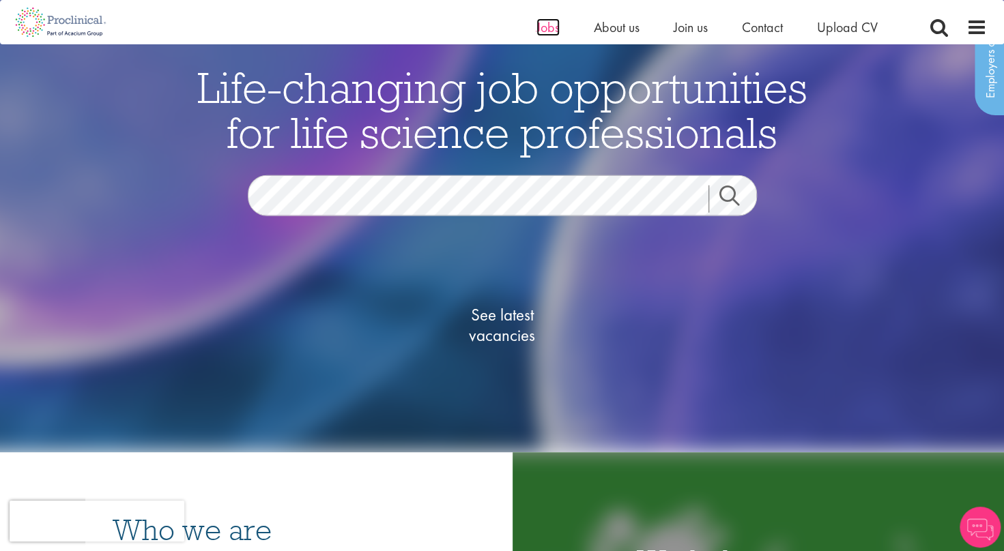
click at [540, 25] on span "Jobs" at bounding box center [547, 27] width 23 height 18
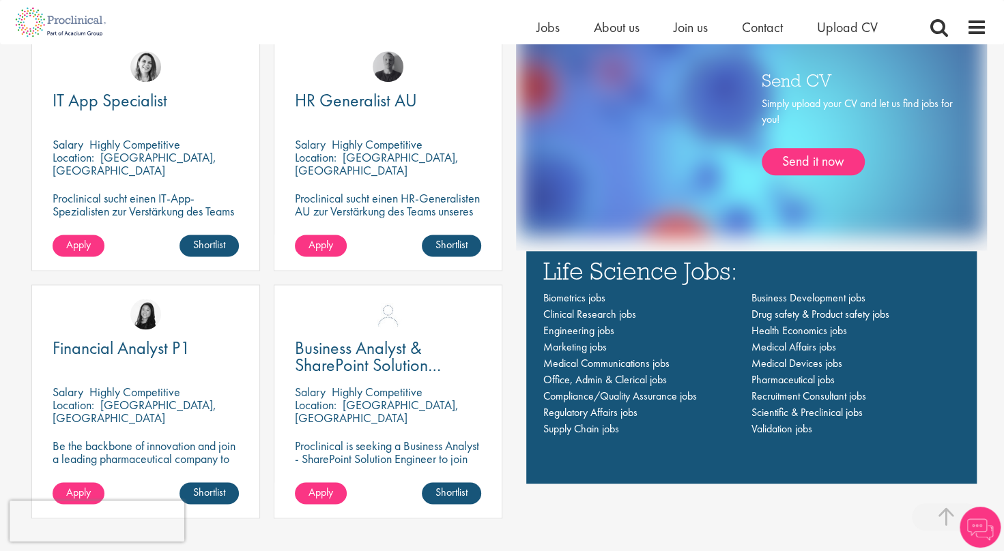
scroll to position [923, 0]
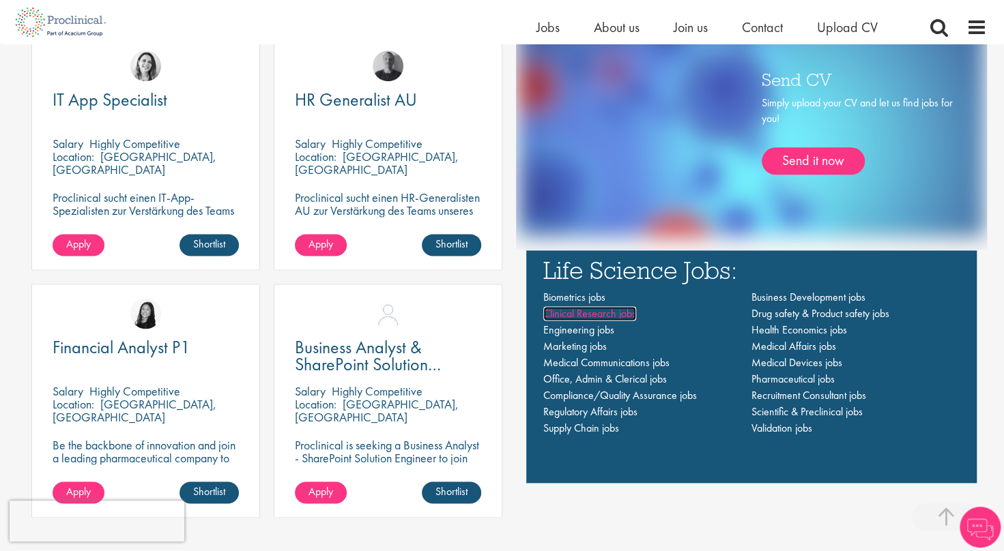
click at [607, 315] on span "Clinical Research jobs" at bounding box center [589, 313] width 93 height 14
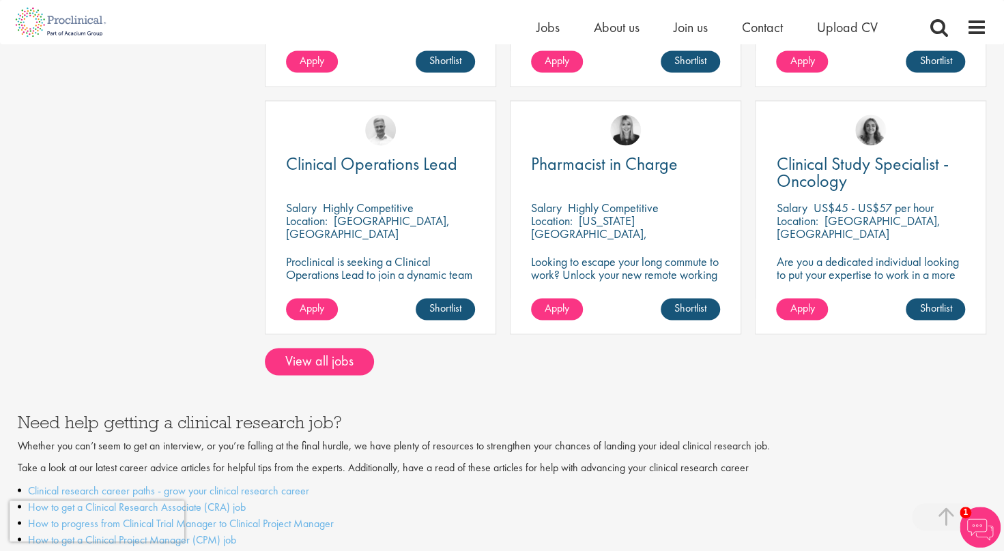
scroll to position [1122, 0]
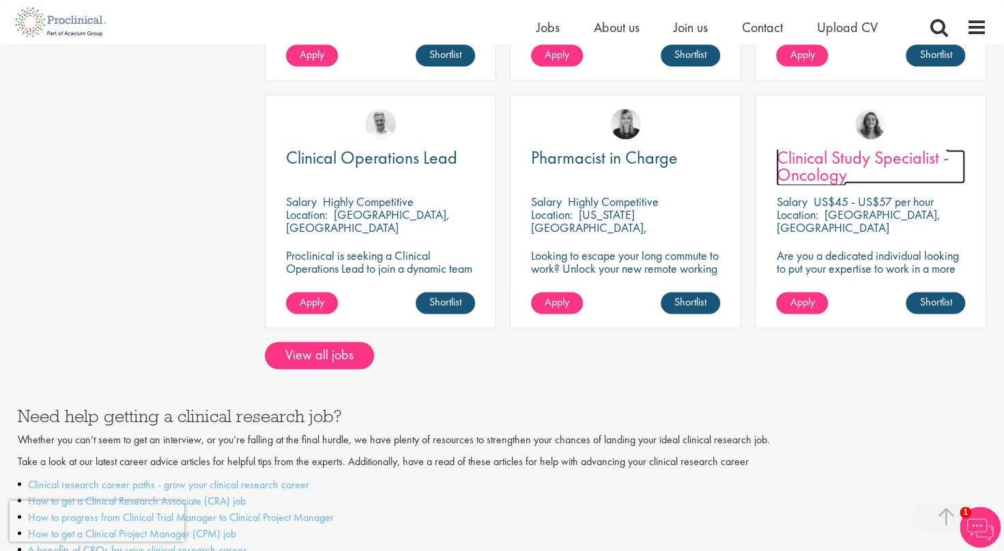
click at [849, 146] on span "Clinical Study Specialist - Oncology" at bounding box center [862, 166] width 172 height 40
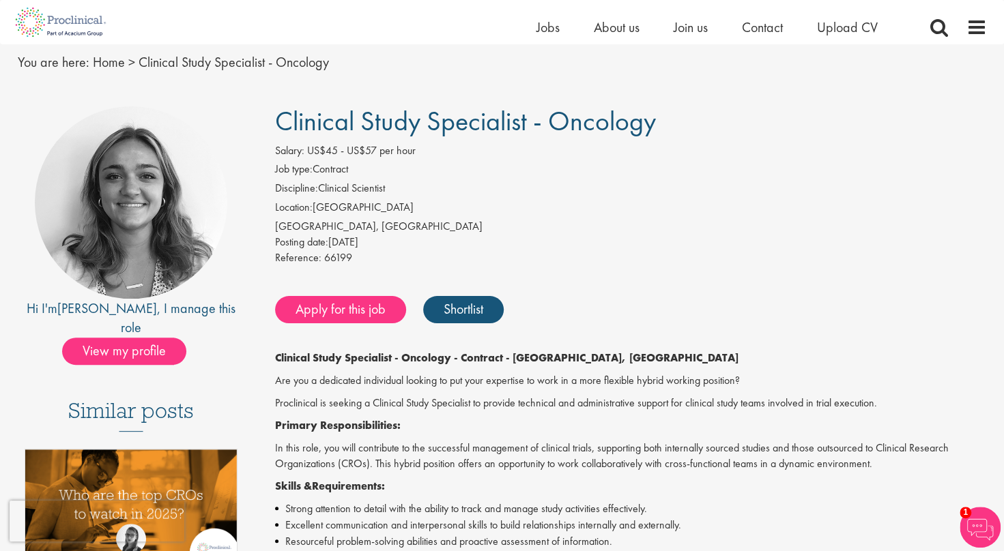
scroll to position [47, 0]
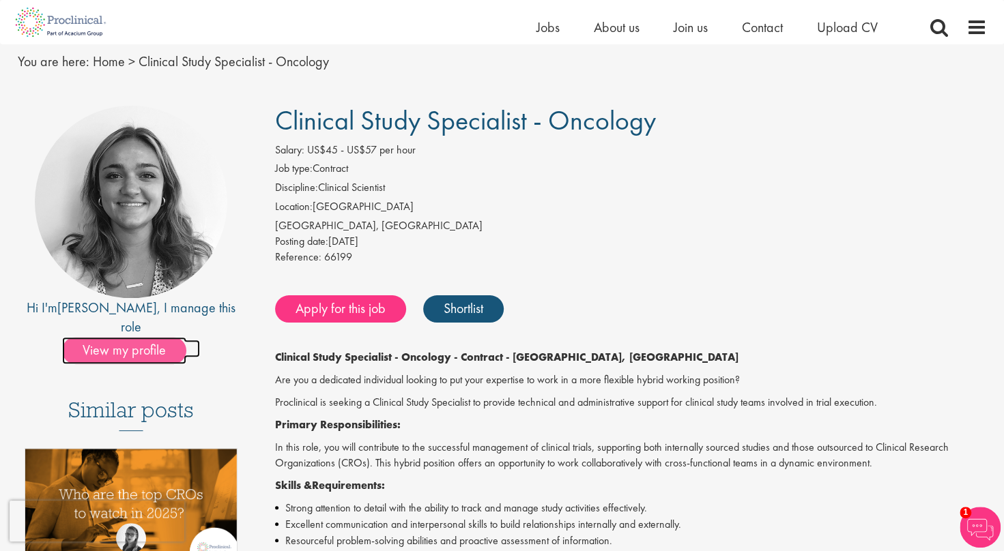
click at [157, 337] on span "View my profile" at bounding box center [124, 350] width 124 height 27
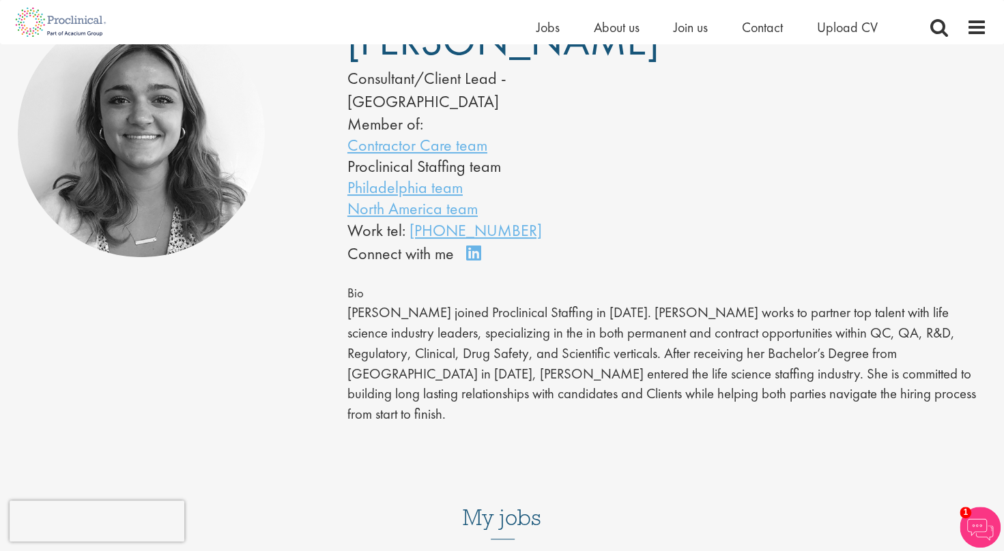
scroll to position [141, 0]
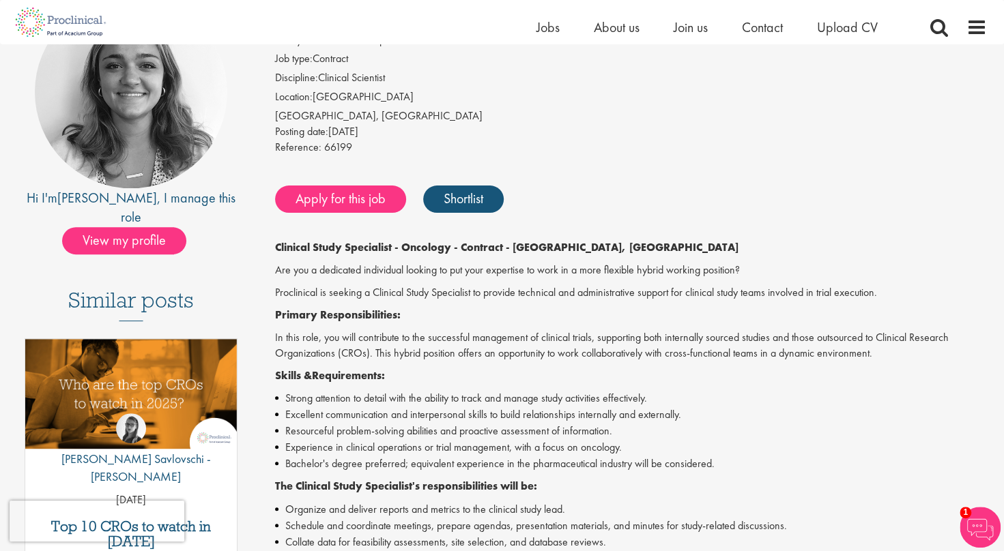
scroll to position [24, 0]
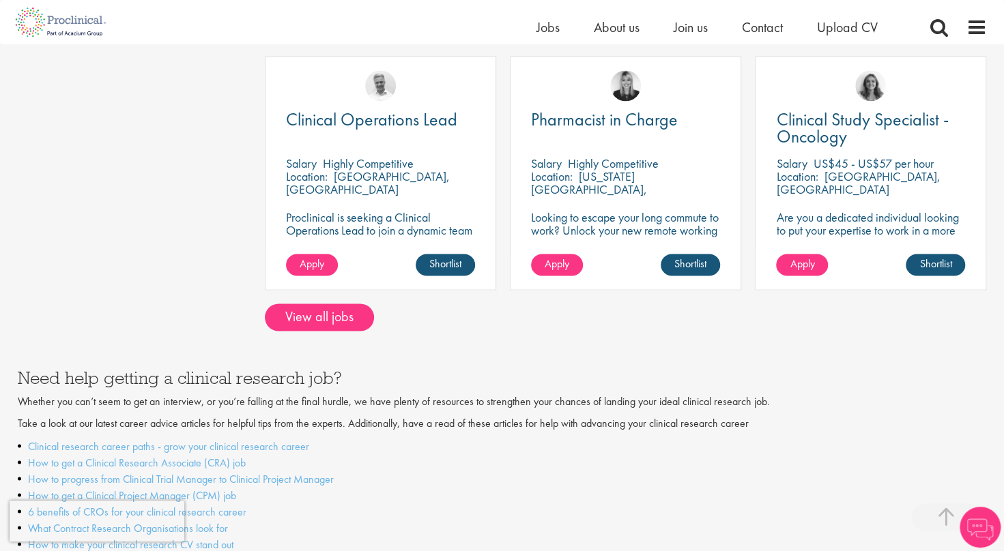
scroll to position [1161, 0]
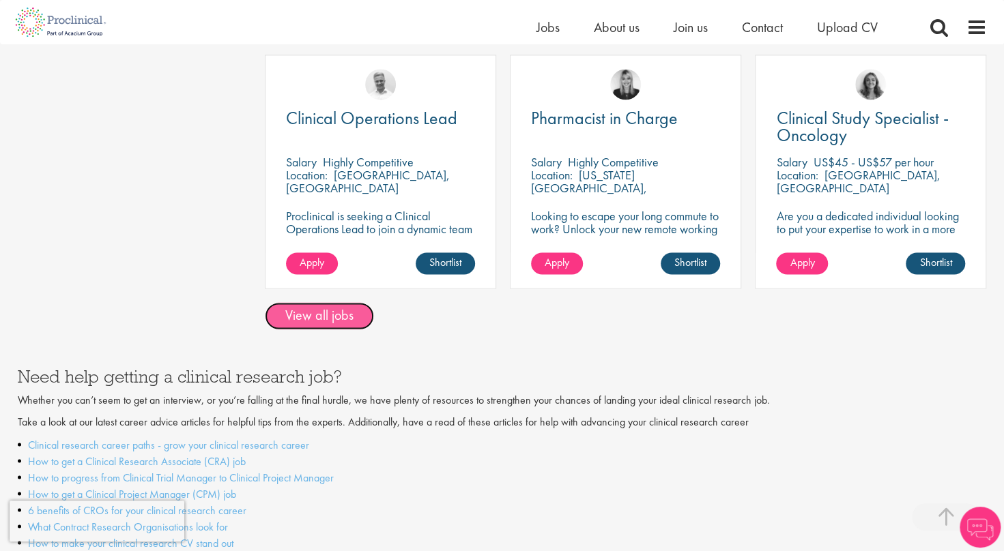
click at [302, 305] on link "View all jobs" at bounding box center [319, 315] width 109 height 27
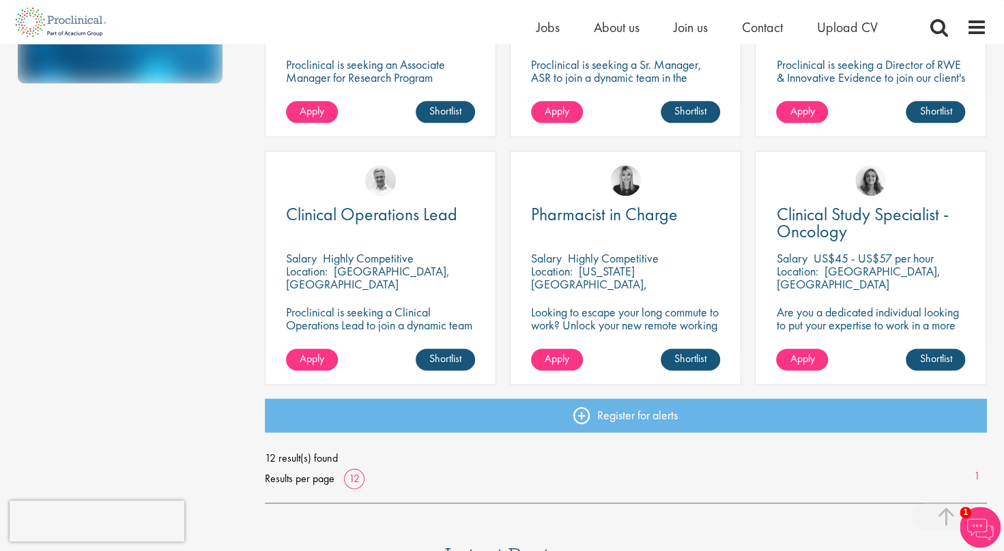
scroll to position [882, 0]
